Goal: Use online tool/utility: Use online tool/utility

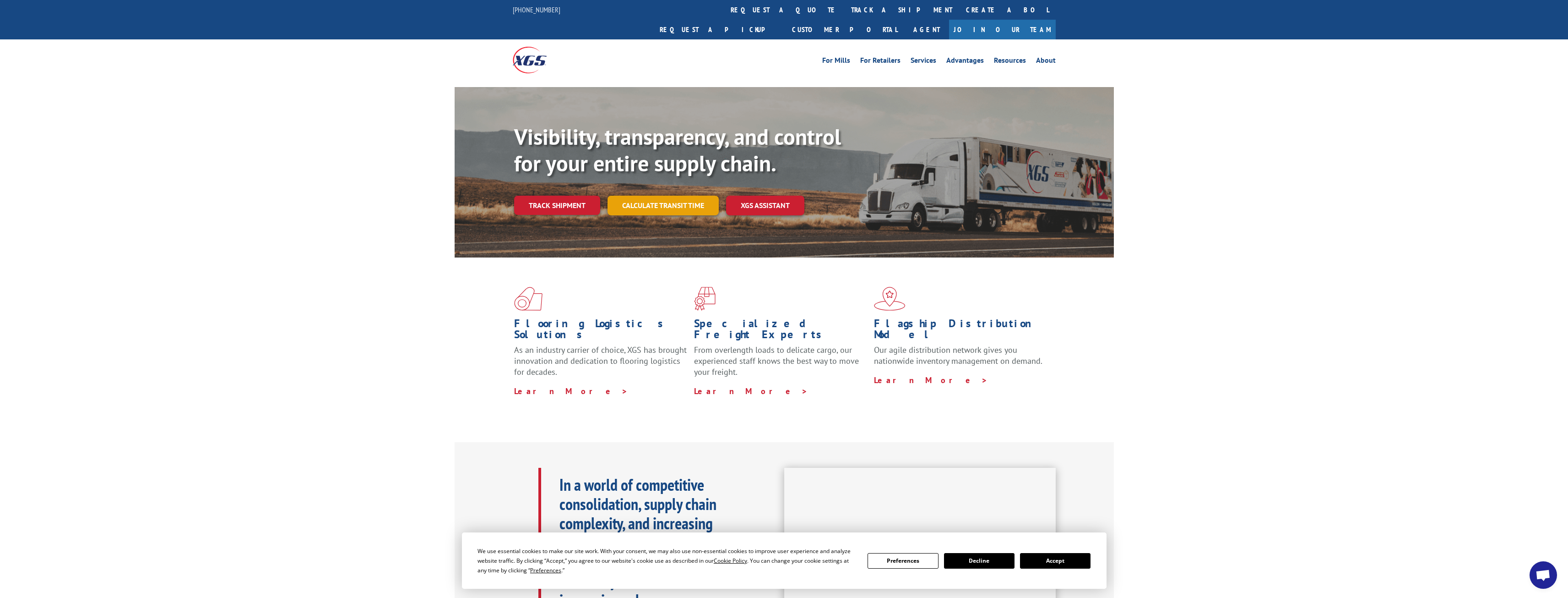
click at [689, 195] on link "Calculate transit time" at bounding box center [663, 205] width 111 height 20
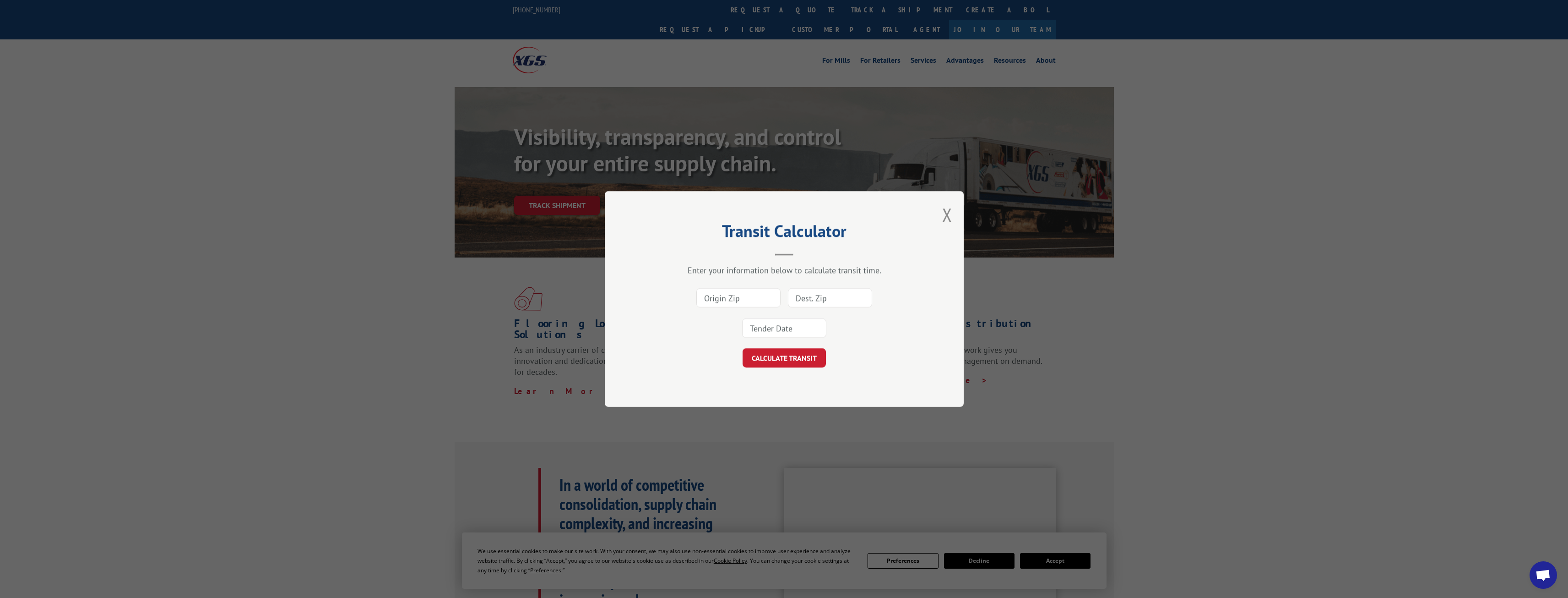
click at [717, 300] on input at bounding box center [738, 297] width 84 height 19
type input "91768"
click at [808, 297] on input at bounding box center [829, 297] width 84 height 19
paste input "32301"
type input "32301"
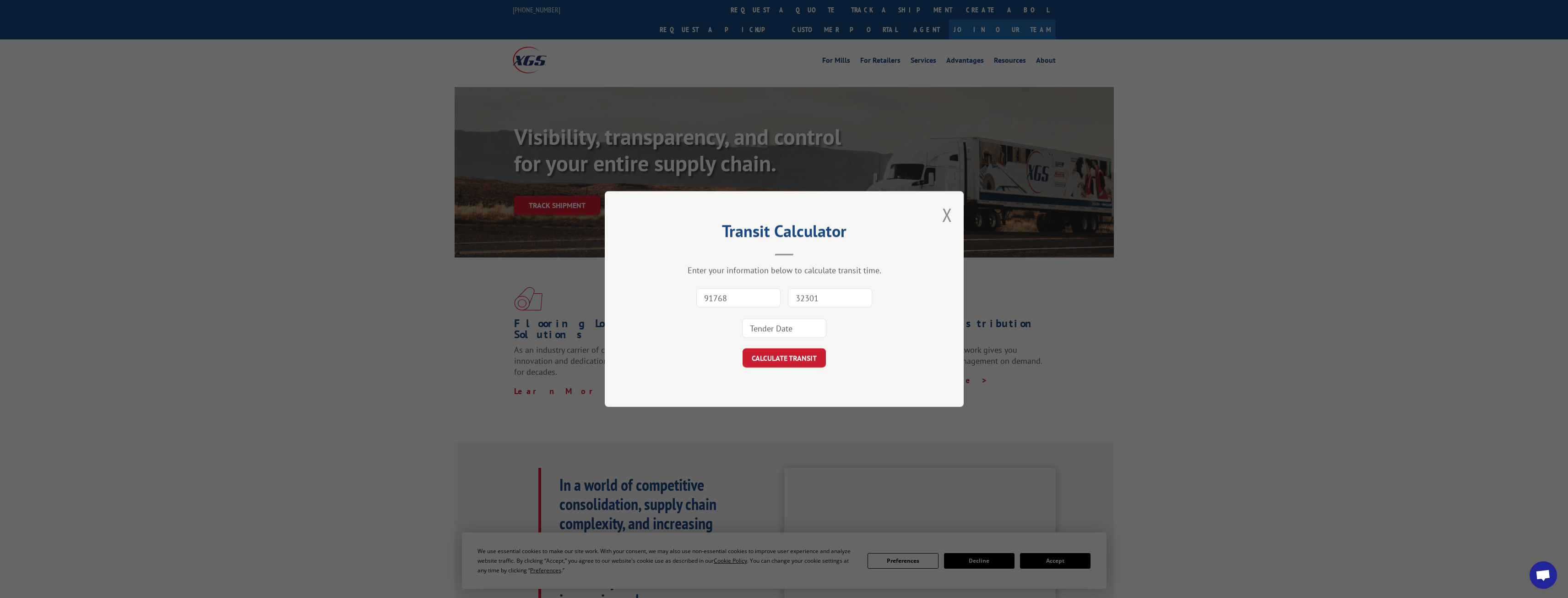
click at [883, 316] on div "91768 32301" at bounding box center [784, 312] width 267 height 60
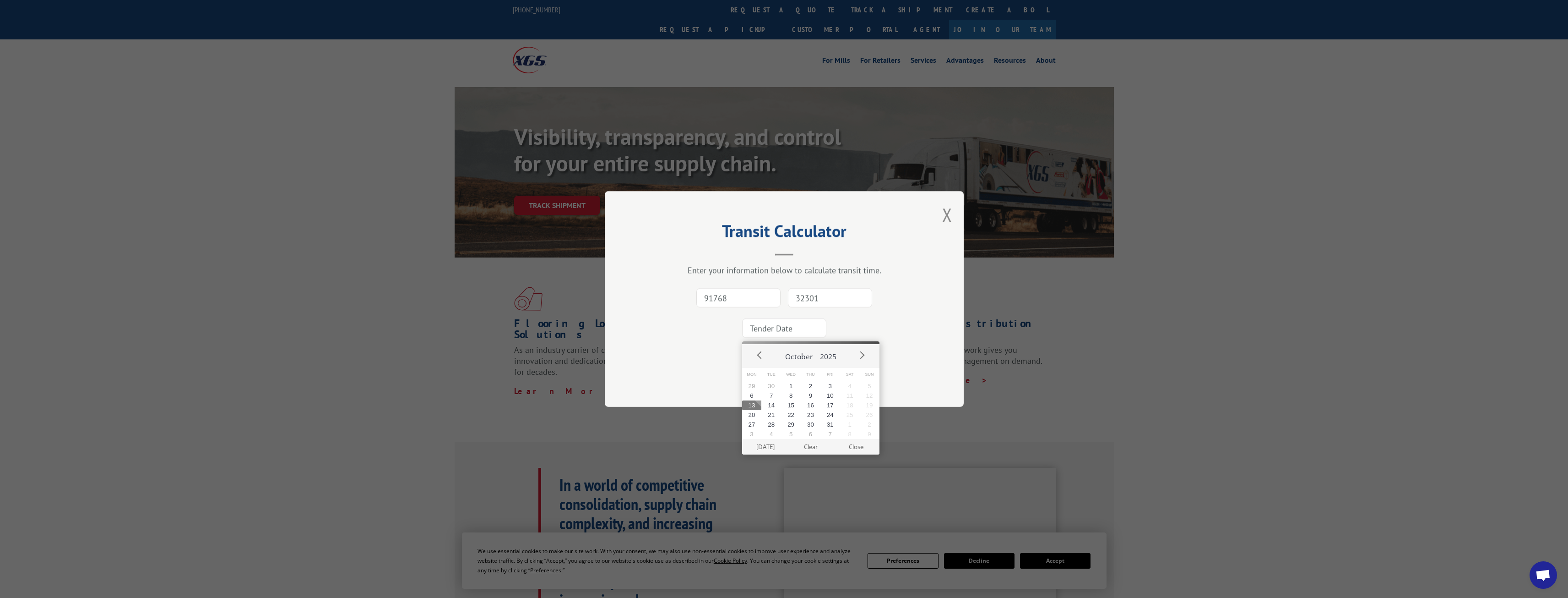
click at [783, 329] on input at bounding box center [783, 328] width 84 height 19
click at [755, 406] on button "13" at bounding box center [751, 406] width 20 height 10
type input "2025-10-13"
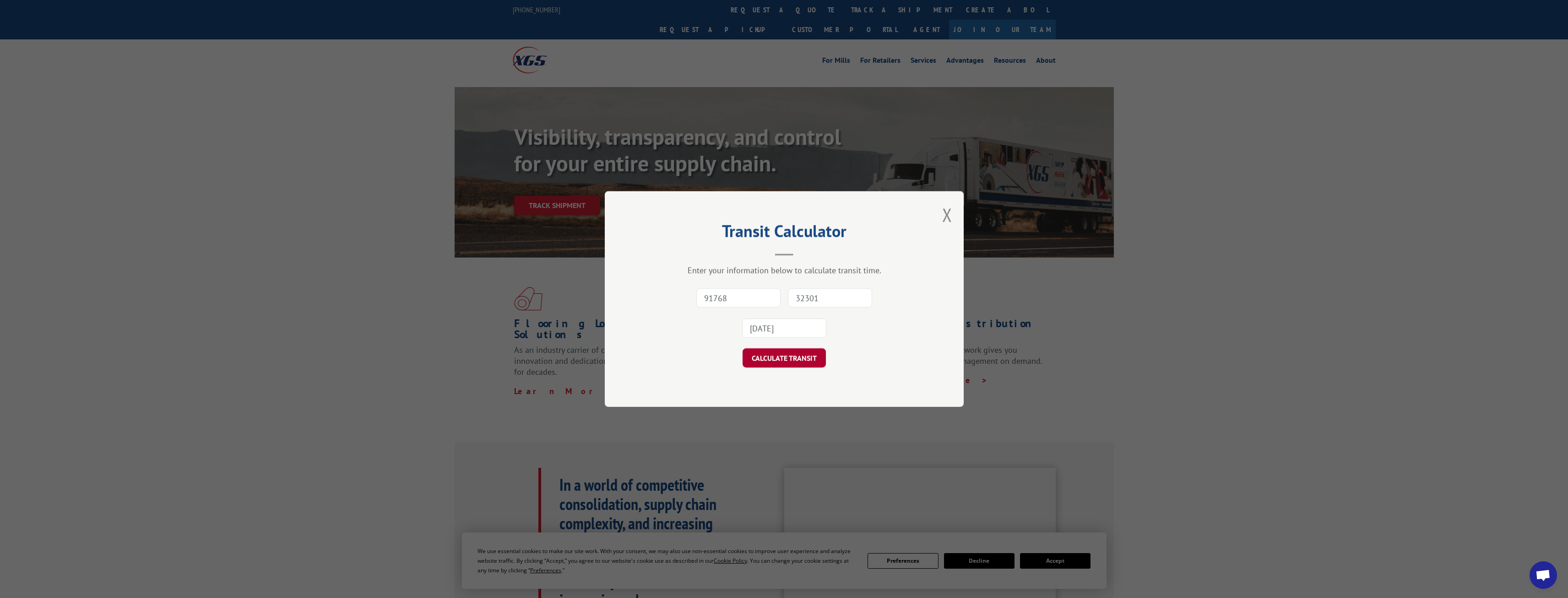
click at [784, 360] on button "CALCULATE TRANSIT" at bounding box center [784, 357] width 83 height 19
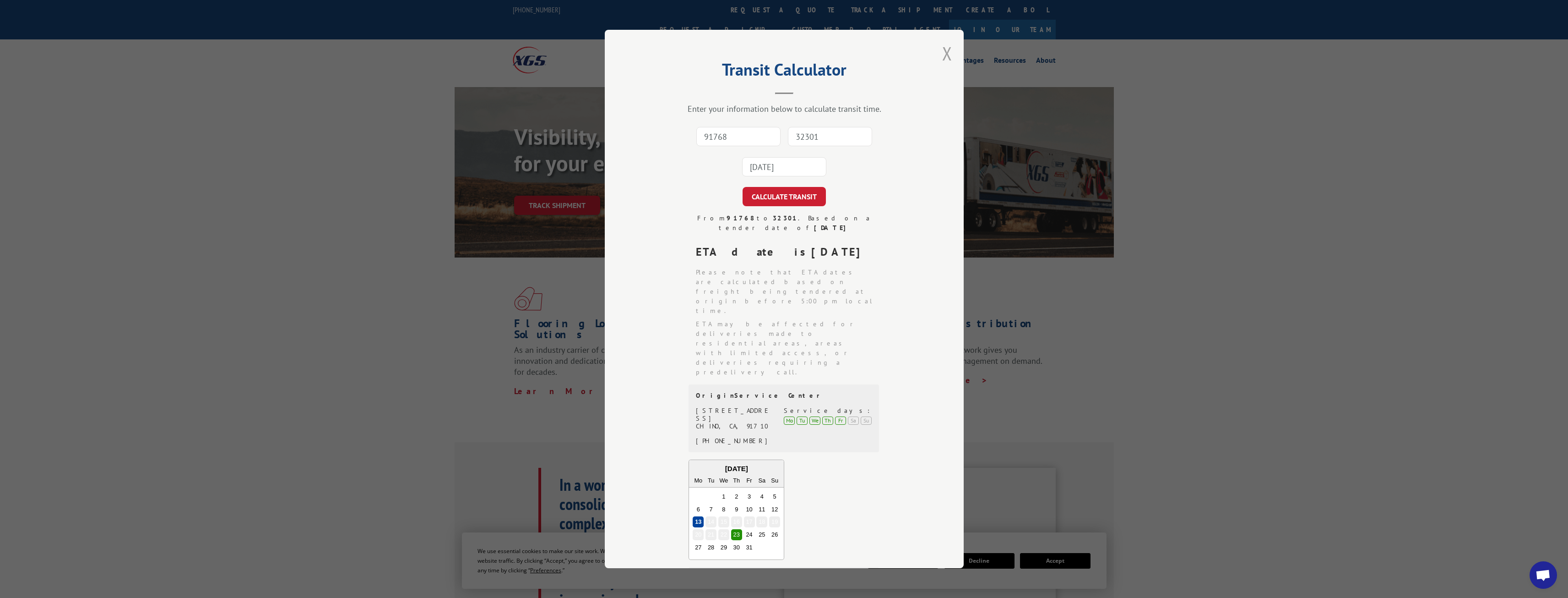
click at [947, 52] on button "Close modal" at bounding box center [947, 53] width 10 height 25
